Goal: Navigation & Orientation: Go to known website

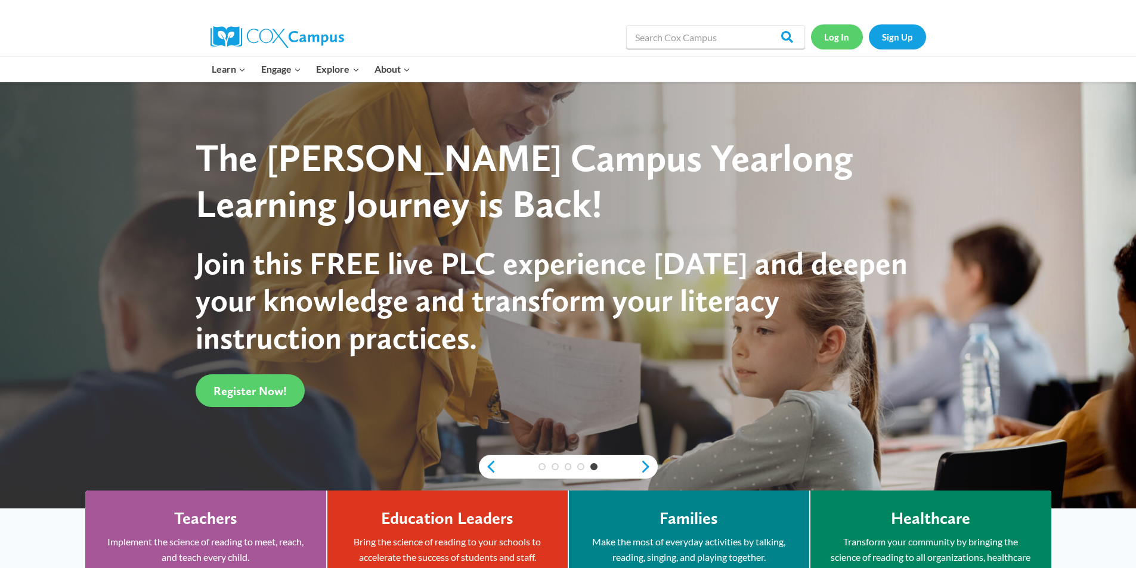
click at [845, 47] on link "Log In" at bounding box center [837, 36] width 52 height 24
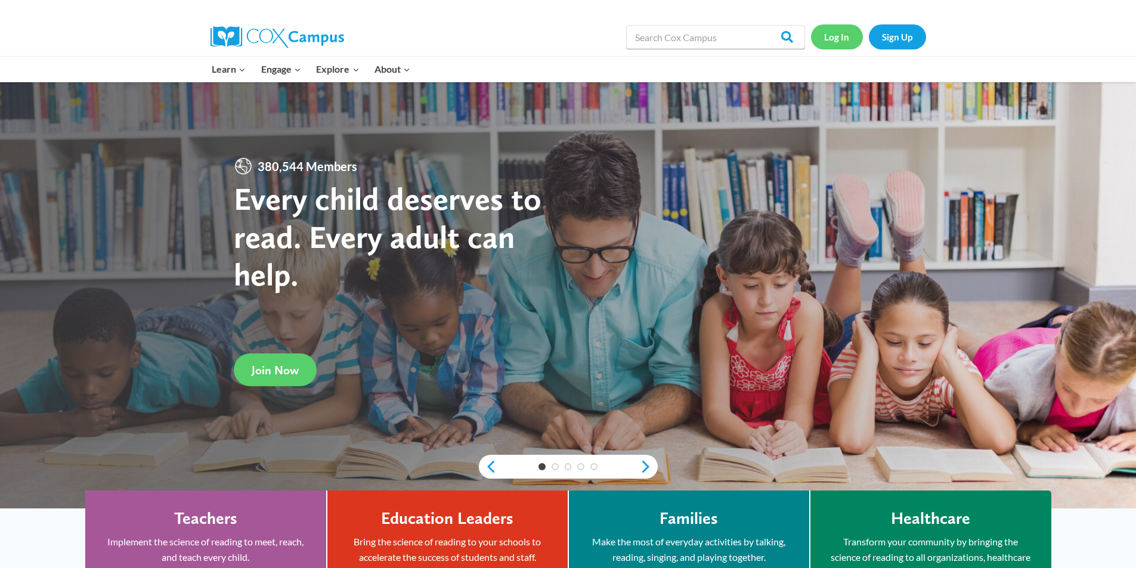
click at [841, 42] on link "Log In" at bounding box center [837, 36] width 52 height 24
click at [833, 32] on link "Log In" at bounding box center [837, 36] width 52 height 24
